Goal: Transaction & Acquisition: Purchase product/service

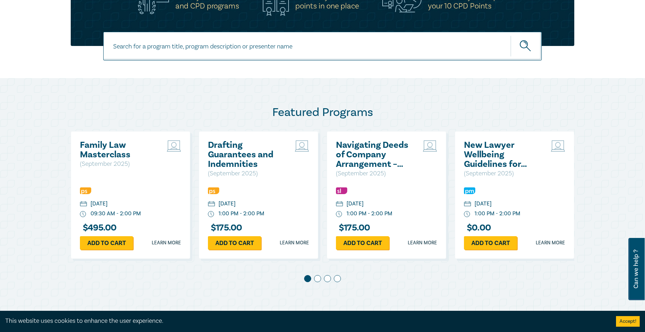
scroll to position [283, 0]
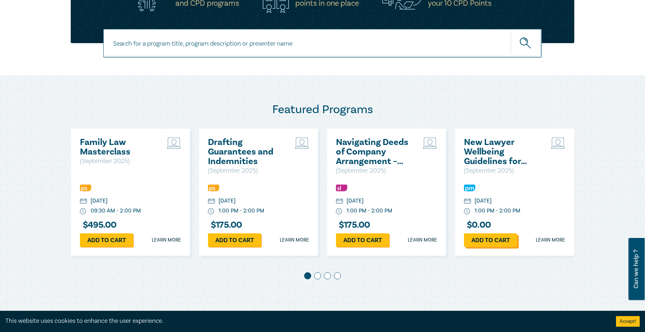
click at [491, 241] on link "Add to cart" at bounding box center [490, 239] width 53 height 13
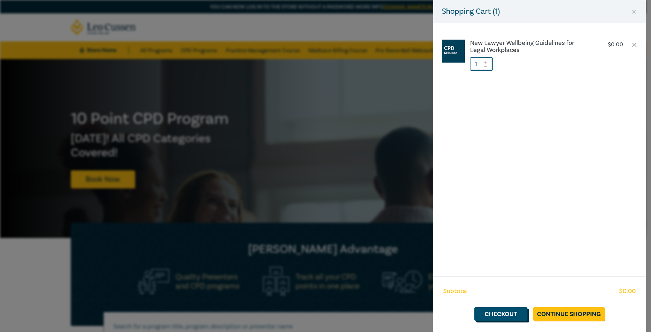
click at [508, 312] on link "Checkout" at bounding box center [500, 313] width 53 height 13
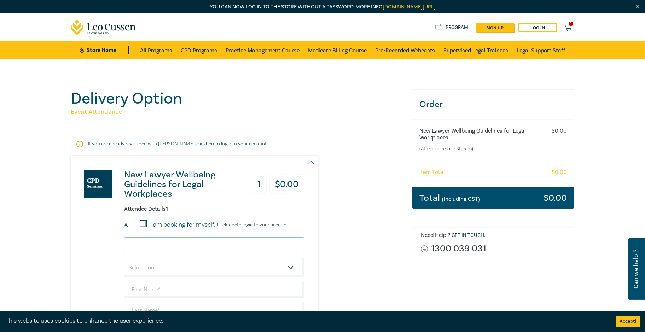
click at [210, 245] on input "email" at bounding box center [214, 245] width 180 height 17
type input "[EMAIL_ADDRESS][DOMAIN_NAME]"
type input "Kalliroy"
type input "Katsigiannis"
type input "Themida Legal"
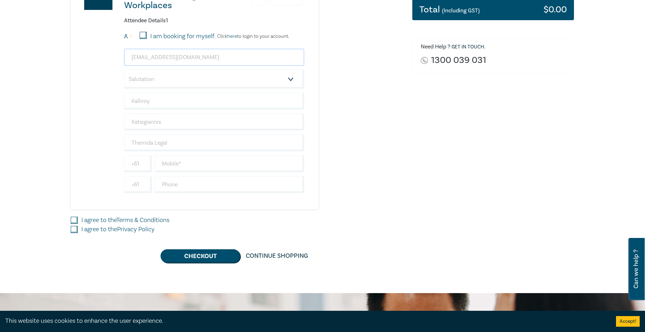
scroll to position [212, 0]
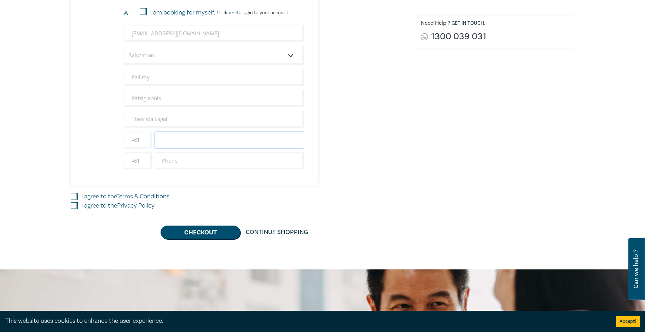
click at [217, 140] on input "text" at bounding box center [230, 140] width 150 height 17
type input "0407197162"
click at [74, 195] on input "I agree to the Terms & Conditions" at bounding box center [74, 196] width 7 height 7
checkbox input "true"
click at [73, 205] on input "I agree to the Privacy Policy" at bounding box center [74, 205] width 7 height 7
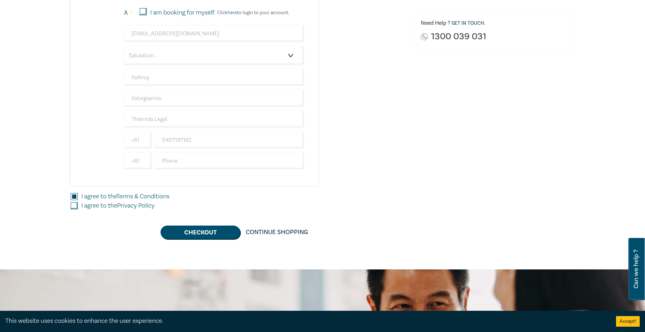
checkbox input "true"
click at [193, 158] on input "text" at bounding box center [230, 160] width 150 height 17
type input "0396501486"
click at [289, 54] on select "Salutation Mr. Mrs. Ms. Miss Dr. Prof. Other" at bounding box center [214, 55] width 180 height 19
select select "Ms."
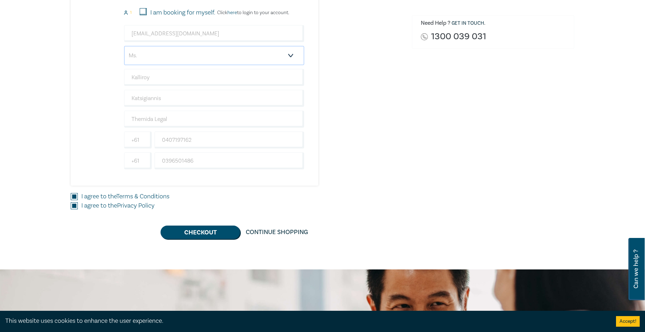
click at [124, 46] on select "Salutation Mr. Mrs. Ms. Miss Dr. Prof. Other" at bounding box center [214, 55] width 180 height 19
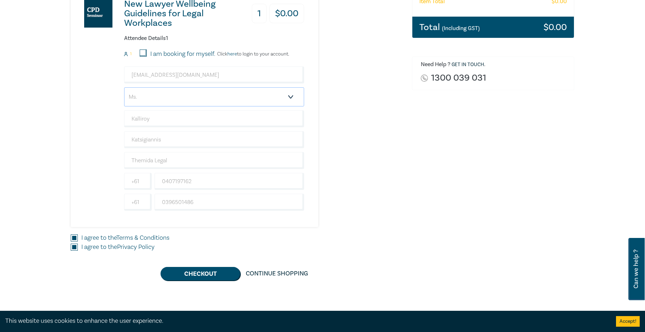
scroll to position [106, 0]
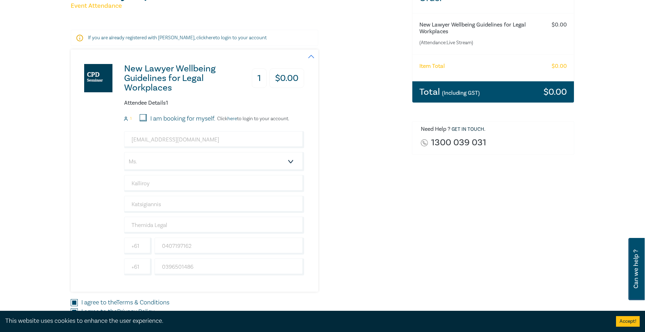
click at [141, 115] on input "I am booking for myself." at bounding box center [143, 117] width 7 height 7
checkbox input "true"
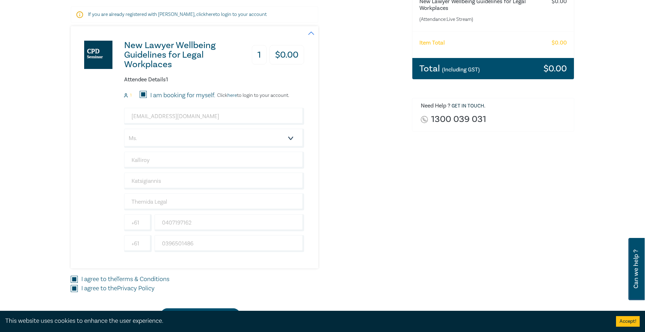
scroll to position [318, 0]
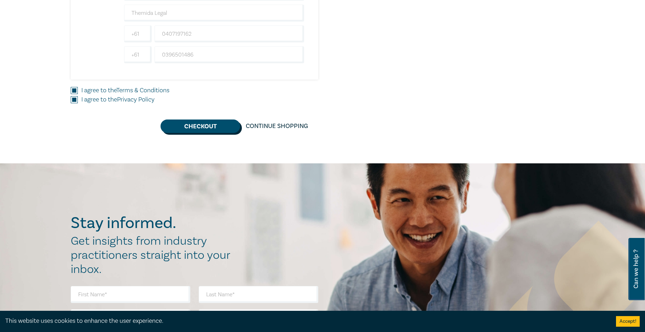
click at [208, 126] on button "Checkout" at bounding box center [201, 126] width 80 height 13
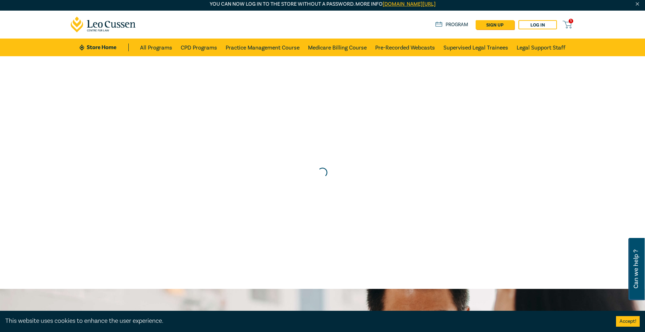
scroll to position [0, 0]
